Goal: Transaction & Acquisition: Purchase product/service

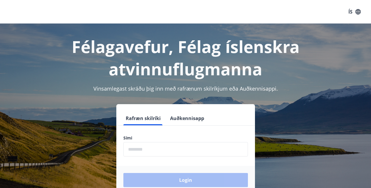
click at [160, 151] on input "phone" at bounding box center [185, 149] width 125 height 14
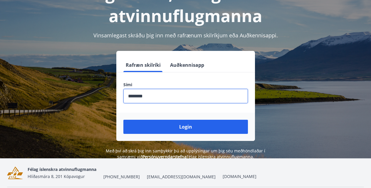
scroll to position [63, 0]
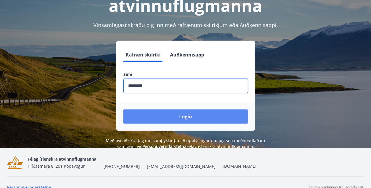
type input "********"
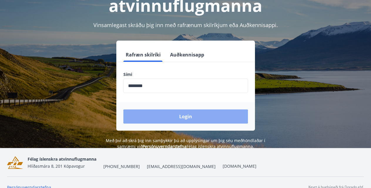
click at [183, 113] on button "Login" at bounding box center [185, 116] width 125 height 14
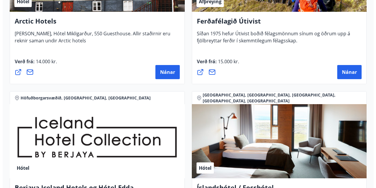
scroll to position [983, 0]
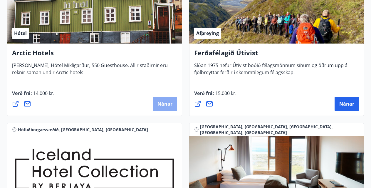
click at [167, 102] on span "Nánar" at bounding box center [164, 103] width 15 height 6
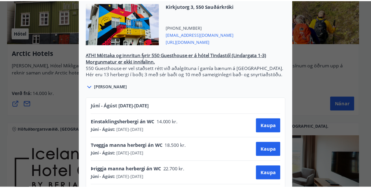
scroll to position [0, 0]
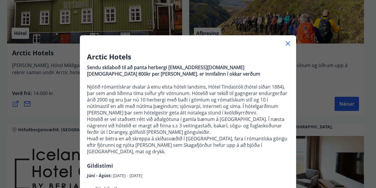
click at [285, 43] on icon at bounding box center [287, 43] width 7 height 7
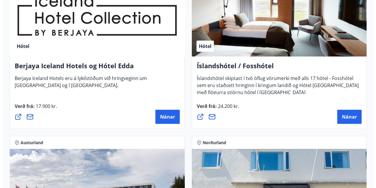
scroll to position [1174, 0]
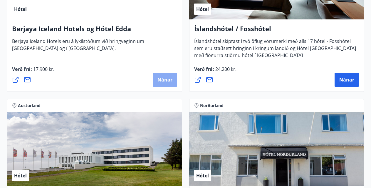
click at [163, 79] on span "Nánar" at bounding box center [164, 79] width 15 height 6
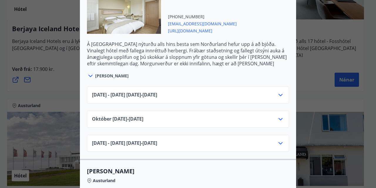
scroll to position [417, 0]
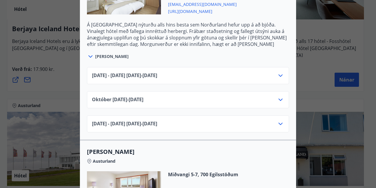
click at [278, 75] on icon at bounding box center [280, 75] width 4 height 2
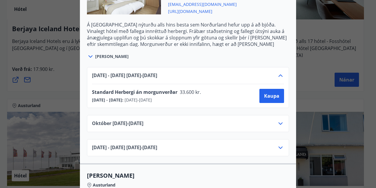
click at [277, 75] on icon at bounding box center [280, 75] width 7 height 7
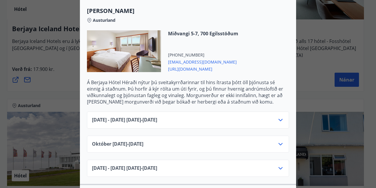
scroll to position [568, 0]
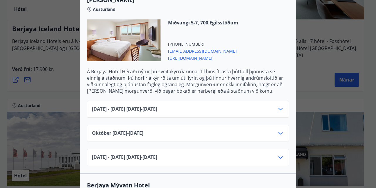
click at [278, 108] on icon at bounding box center [280, 108] width 7 height 7
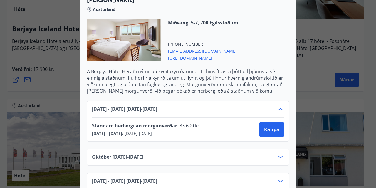
click at [278, 108] on icon at bounding box center [280, 108] width 7 height 7
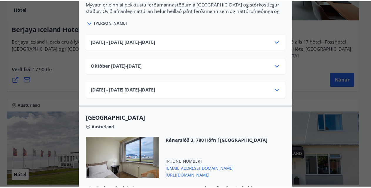
scroll to position [0, 0]
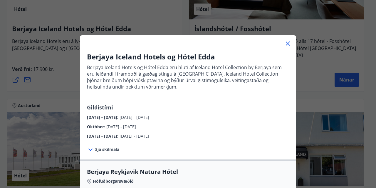
drag, startPoint x: 373, startPoint y: 118, endPoint x: 376, endPoint y: 18, distance: 100.2
click at [376, 18] on div at bounding box center [188, 94] width 376 height 188
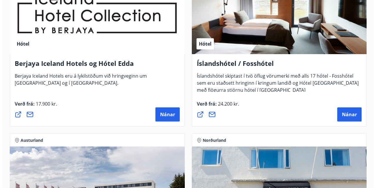
scroll to position [1142, 0]
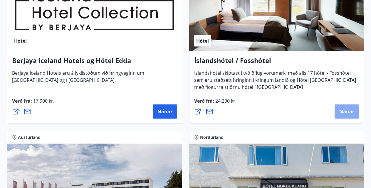
click at [344, 108] on span "Nánar" at bounding box center [346, 111] width 15 height 6
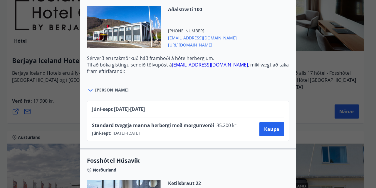
scroll to position [834, 0]
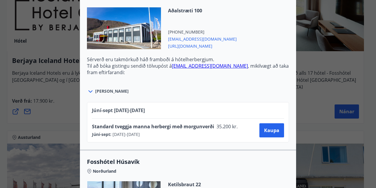
click at [88, 91] on icon at bounding box center [90, 91] width 7 height 7
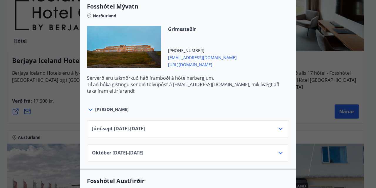
scroll to position [1175, 0]
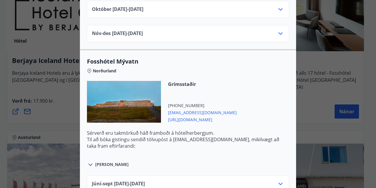
click at [209, 115] on span "https://www.islandshotel.is/is" at bounding box center [202, 118] width 69 height 7
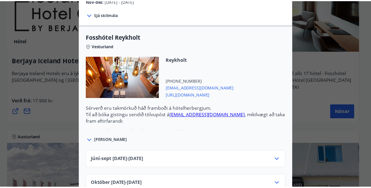
scroll to position [0, 0]
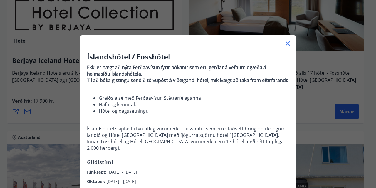
click at [285, 43] on icon at bounding box center [287, 43] width 7 height 7
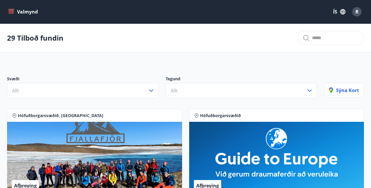
click at [11, 11] on icon "menu" at bounding box center [11, 12] width 6 height 6
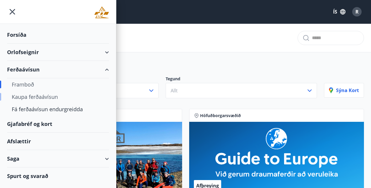
click at [30, 96] on div "Kaupa ferðaávísun" at bounding box center [58, 96] width 93 height 12
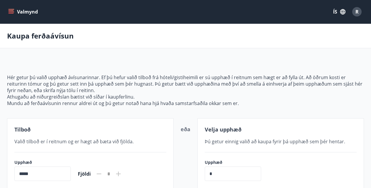
click at [13, 11] on icon "menu" at bounding box center [11, 10] width 5 height 1
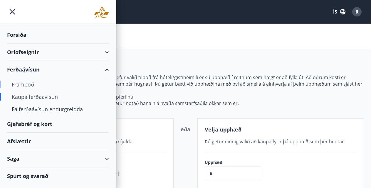
click at [28, 82] on div "Framboð" at bounding box center [58, 84] width 93 height 12
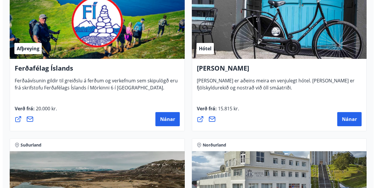
scroll to position [286, 0]
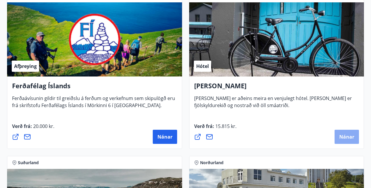
click at [349, 135] on span "Nánar" at bounding box center [346, 136] width 15 height 6
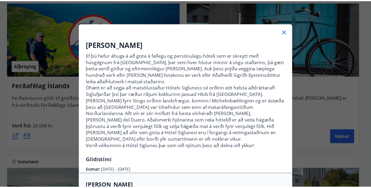
scroll to position [0, 0]
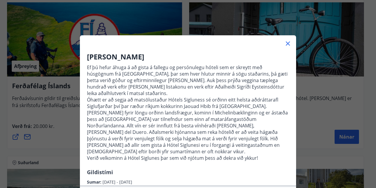
click at [286, 43] on icon at bounding box center [287, 43] width 7 height 7
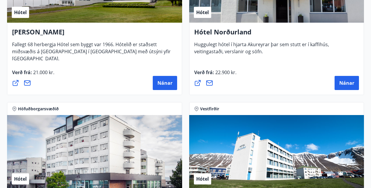
scroll to position [1364, 0]
